Goal: Transaction & Acquisition: Purchase product/service

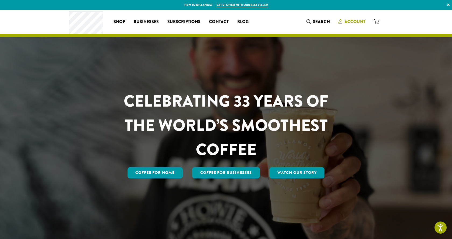
click at [360, 20] on span "Account" at bounding box center [354, 22] width 21 height 6
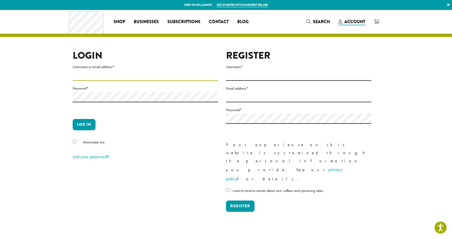
click at [183, 74] on input "Username or email address *" at bounding box center [145, 75] width 145 height 10
type input "**********"
click at [84, 123] on button "Log in" at bounding box center [84, 124] width 23 height 11
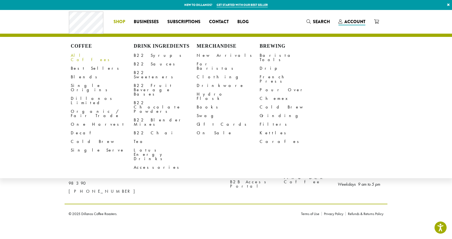
click at [85, 54] on link "All Coffees" at bounding box center [102, 57] width 63 height 13
click at [94, 20] on div "Coffee All Coffees Best Sellers Blends Single Origins Dillanos Limited Organic …" at bounding box center [161, 21] width 184 height 22
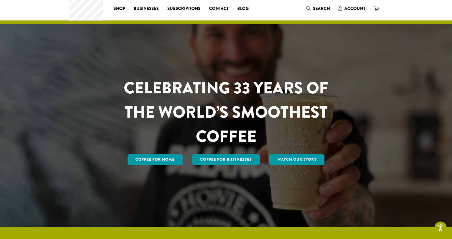
scroll to position [12, 0]
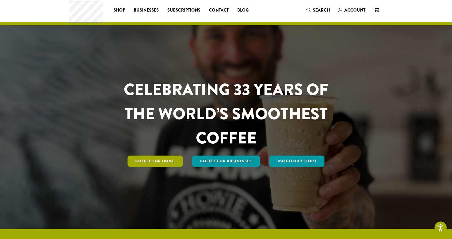
click at [168, 161] on link "Coffee for Home" at bounding box center [155, 160] width 55 height 11
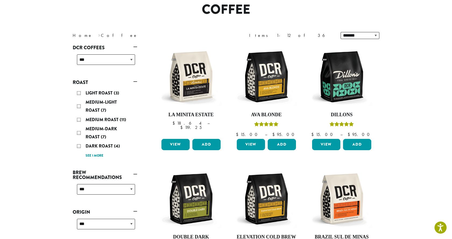
scroll to position [66, 0]
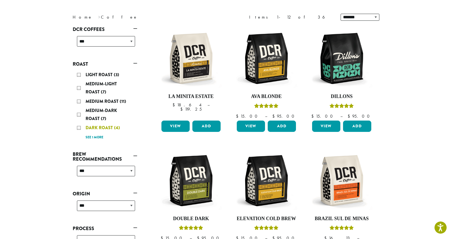
click at [79, 127] on div "Dark Roast (4)" at bounding box center [106, 128] width 58 height 8
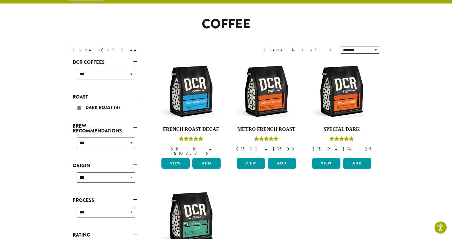
scroll to position [33, 0]
click at [77, 49] on link "Home" at bounding box center [83, 50] width 20 height 6
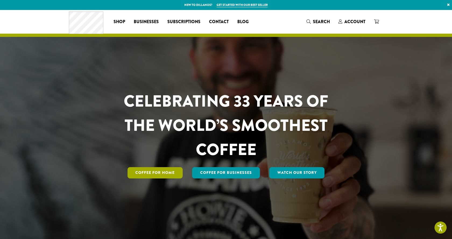
click at [159, 174] on link "Coffee for Home" at bounding box center [155, 172] width 55 height 11
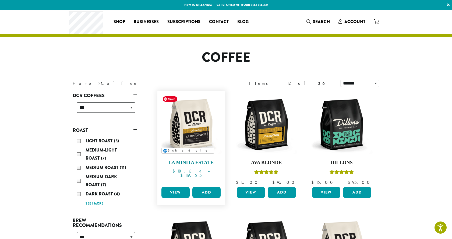
click at [194, 133] on img at bounding box center [191, 125] width 62 height 62
click at [104, 192] on span "Dark Roast" at bounding box center [100, 194] width 29 height 6
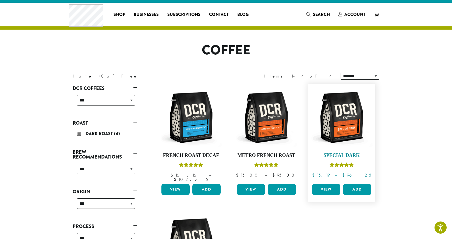
scroll to position [2, 0]
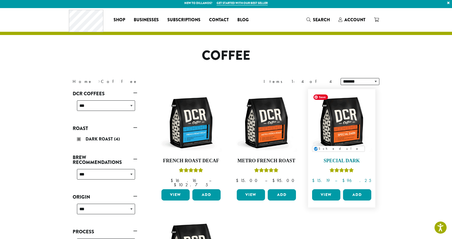
click at [345, 123] on img at bounding box center [342, 123] width 62 height 62
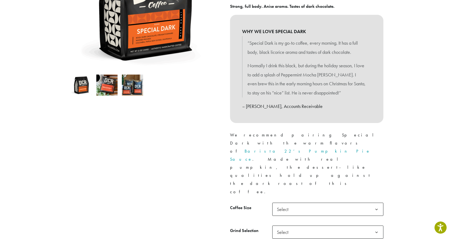
scroll to position [153, 0]
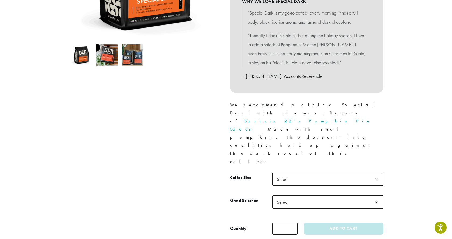
click at [317, 172] on span "Select" at bounding box center [327, 178] width 111 height 13
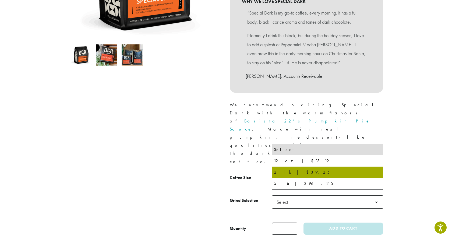
scroll to position [154, 0]
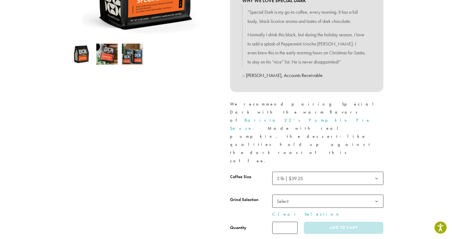
click at [307, 194] on span "Select" at bounding box center [327, 200] width 111 height 13
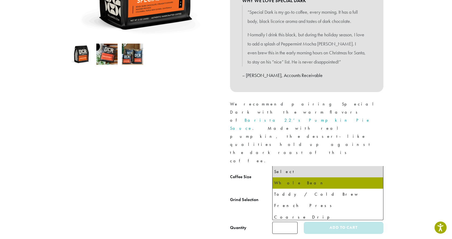
select select "**********"
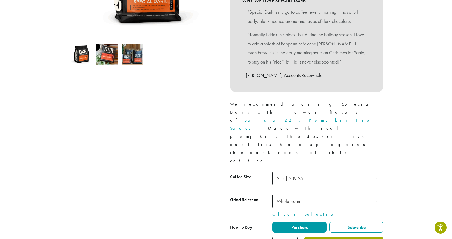
click at [328, 237] on button "Add to cart" at bounding box center [344, 243] width 80 height 12
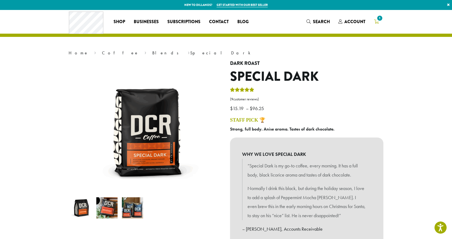
click at [377, 19] on span "1" at bounding box center [379, 18] width 7 height 7
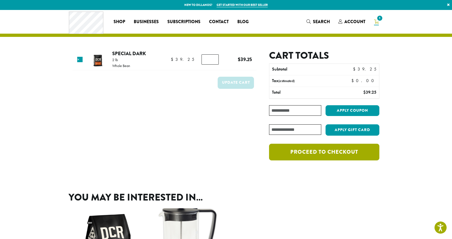
click at [333, 156] on link "Proceed to checkout" at bounding box center [324, 152] width 110 height 17
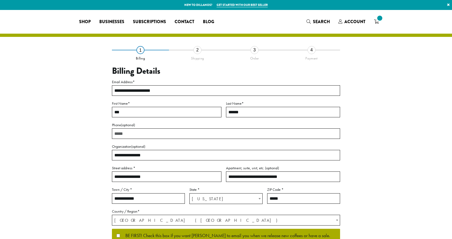
select select "**"
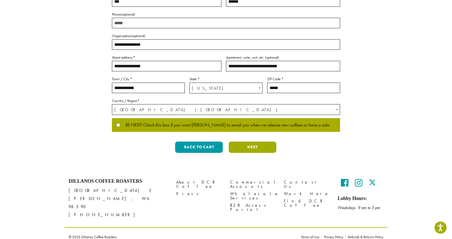
click at [254, 148] on button "Next" at bounding box center [253, 146] width 48 height 11
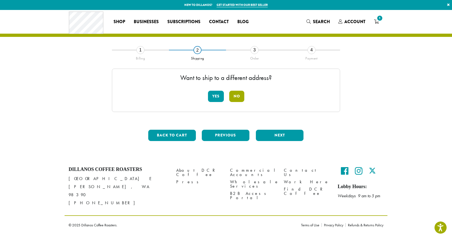
click at [236, 98] on button "No" at bounding box center [236, 96] width 15 height 11
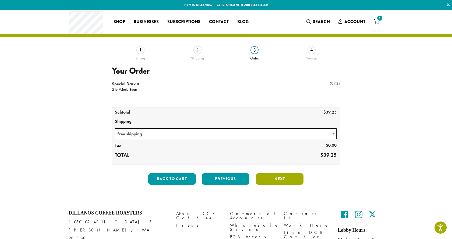
click at [281, 177] on button "Next" at bounding box center [280, 178] width 48 height 11
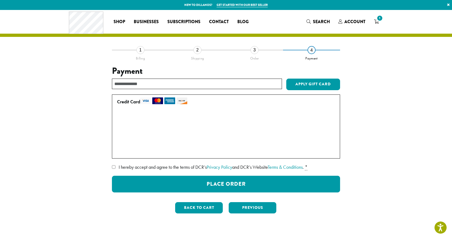
click at [116, 168] on label "I hereby accept and agree to the terms of DCR’s Privacy Policy and DCR’s Websit…" at bounding box center [226, 167] width 228 height 9
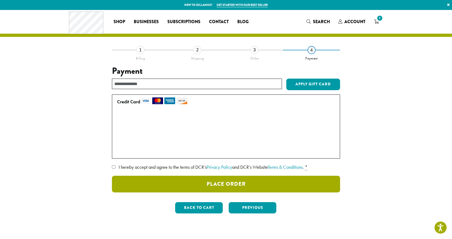
click at [190, 183] on button "Place Order" at bounding box center [226, 184] width 228 height 17
